Goal: Check status: Check status

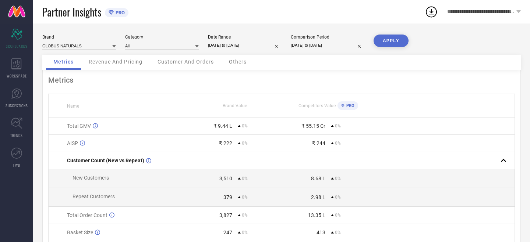
select select "2025"
select select "1"
select select "2025"
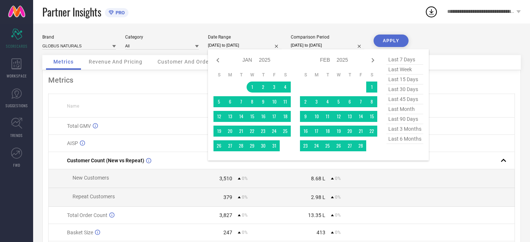
click at [223, 45] on input "[DATE] to [DATE]" at bounding box center [245, 46] width 74 height 8
click at [404, 86] on span "last 30 days" at bounding box center [404, 90] width 37 height 10
type input "[DATE] to [DATE]"
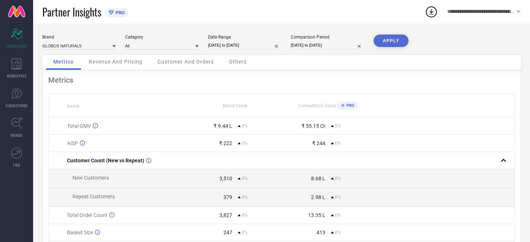
click at [384, 40] on button "APPLY" at bounding box center [390, 41] width 35 height 13
click at [269, 45] on input "[DATE] to [DATE]" at bounding box center [245, 46] width 74 height 8
select select "7"
select select "2025"
select select "8"
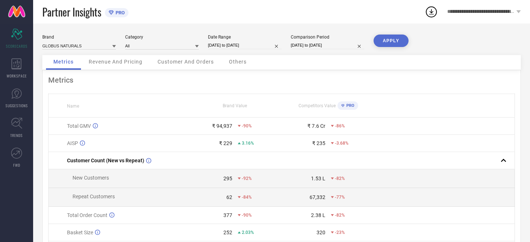
select select "2025"
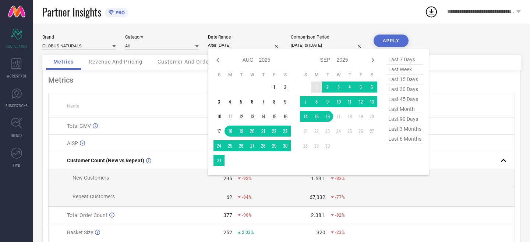
click at [315, 89] on td "1" at bounding box center [316, 87] width 11 height 11
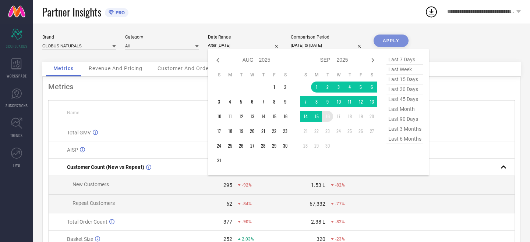
type input "[DATE] to [DATE]"
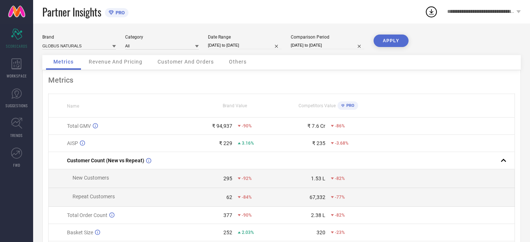
click at [389, 40] on button "APPLY" at bounding box center [390, 41] width 35 height 13
select select "8"
select select "2025"
select select "9"
select select "2025"
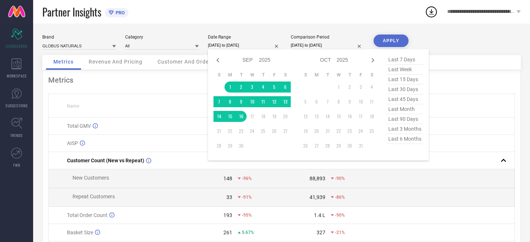
click at [280, 45] on input "[DATE] to [DATE]" at bounding box center [245, 46] width 74 height 8
click at [110, 46] on input at bounding box center [79, 46] width 74 height 8
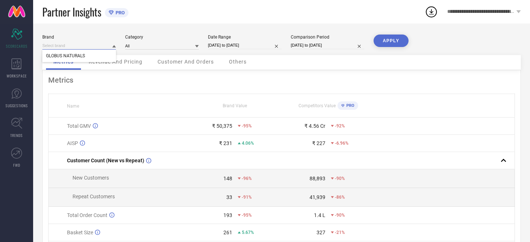
click at [111, 46] on input at bounding box center [79, 46] width 74 height 8
click at [198, 44] on div at bounding box center [197, 46] width 4 height 7
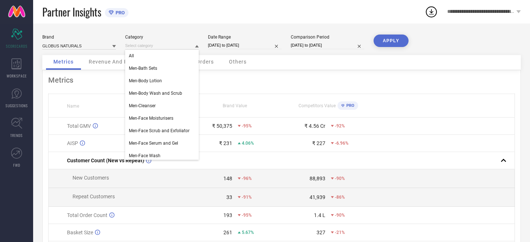
click at [198, 44] on div at bounding box center [197, 46] width 4 height 7
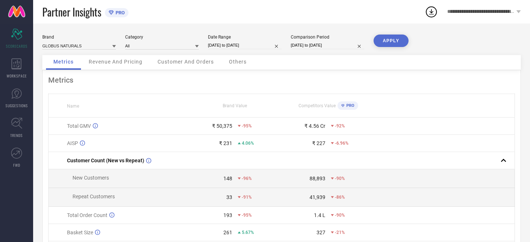
click at [13, 12] on link at bounding box center [16, 12] width 33 height 24
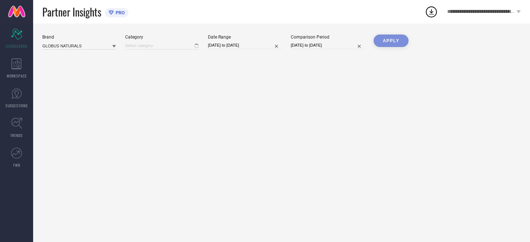
type input "All"
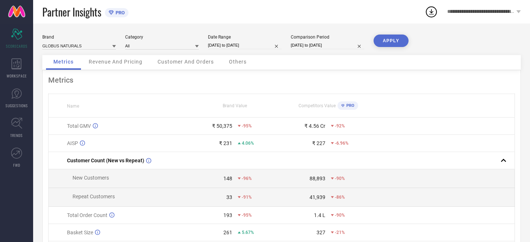
click at [233, 47] on input "[DATE] to [DATE]" at bounding box center [245, 46] width 74 height 8
select select "8"
select select "2025"
select select "9"
select select "2025"
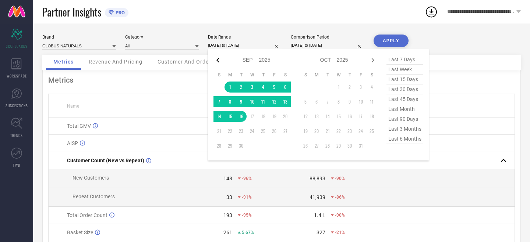
click at [216, 61] on icon at bounding box center [217, 60] width 9 height 9
select select "7"
select select "2025"
select select "8"
select select "2025"
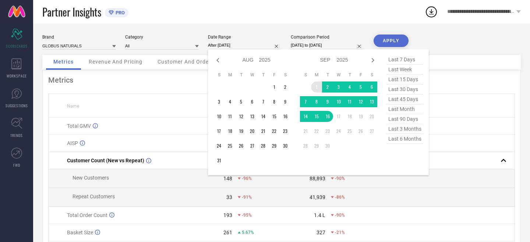
click at [315, 87] on td "1" at bounding box center [316, 87] width 11 height 11
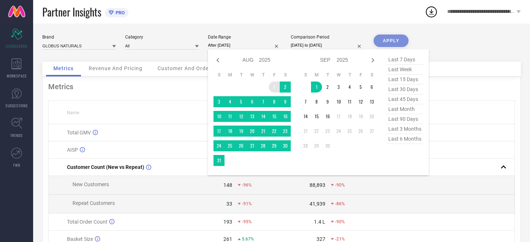
type input "[DATE] to [DATE]"
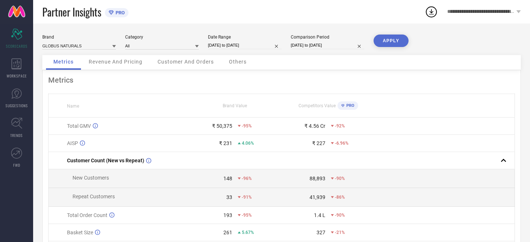
click at [384, 40] on button "APPLY" at bounding box center [390, 41] width 35 height 13
